Goal: Transaction & Acquisition: Purchase product/service

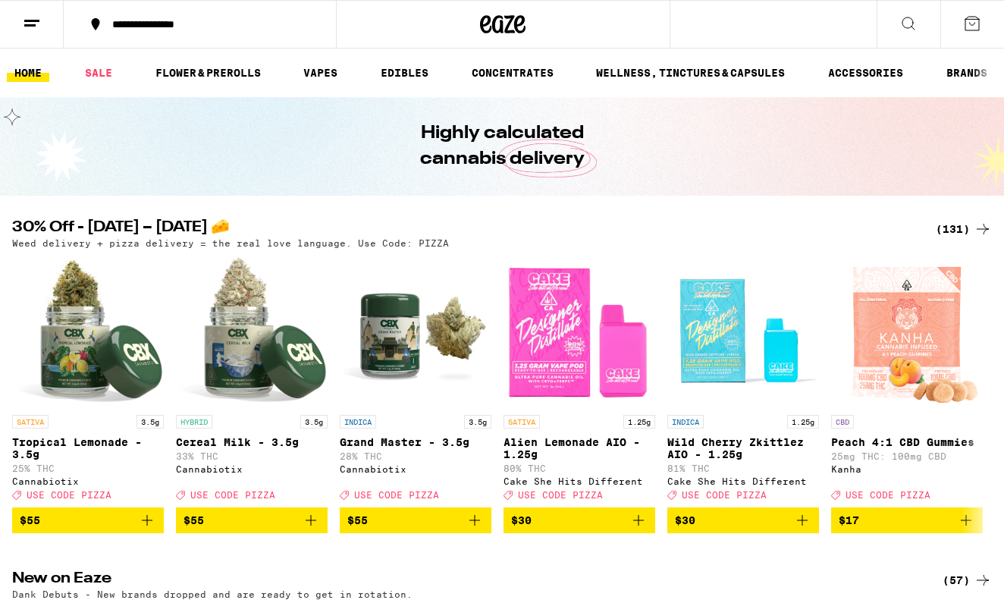
click at [951, 228] on div "(131)" at bounding box center [964, 229] width 56 height 18
